Goal: Task Accomplishment & Management: Manage account settings

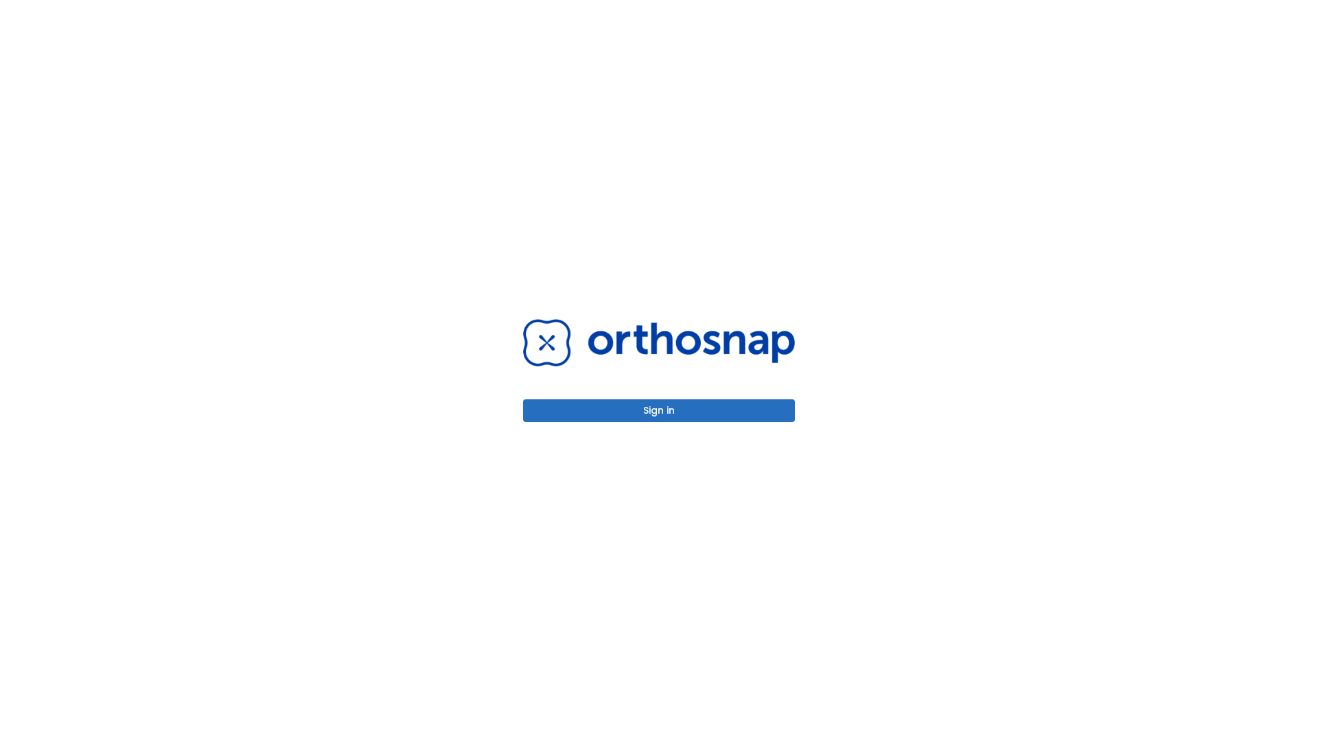
click at [659, 411] on button "Sign in" at bounding box center [659, 411] width 272 height 23
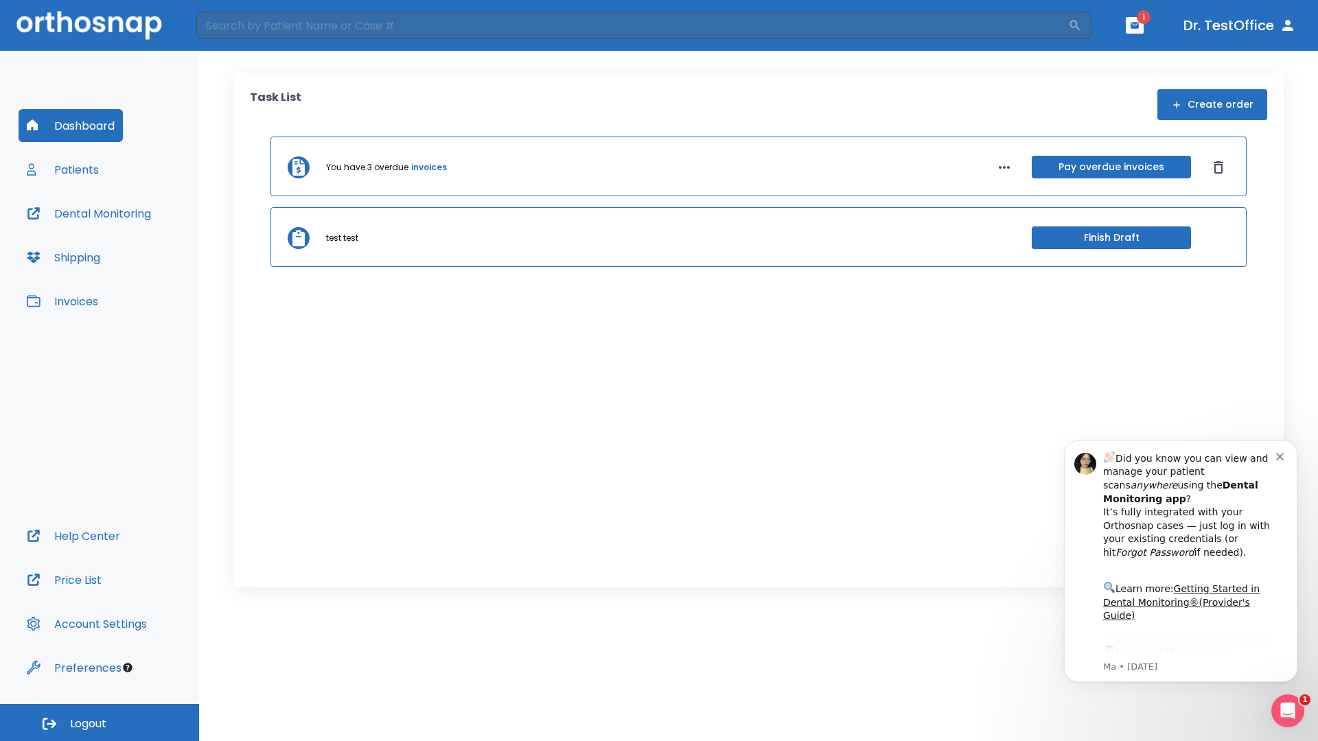
click at [100, 723] on span "Logout" at bounding box center [88, 724] width 36 height 15
